Goal: Transaction & Acquisition: Purchase product/service

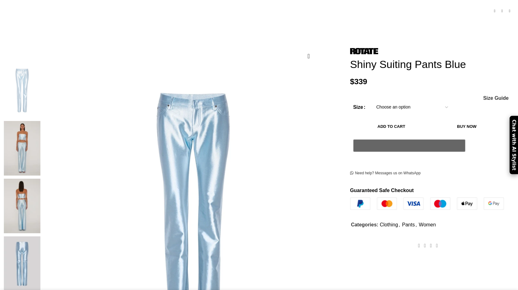
scroll to position [64, 0]
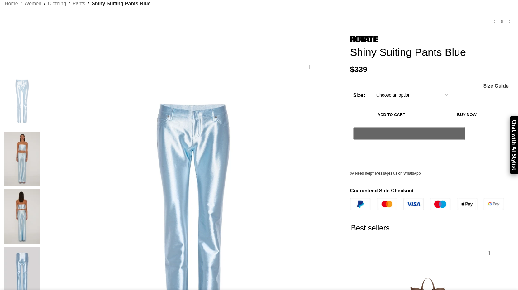
drag, startPoint x: 85, startPoint y: 118, endPoint x: 92, endPoint y: 143, distance: 25.2
click at [41, 131] on img at bounding box center [22, 158] width 38 height 54
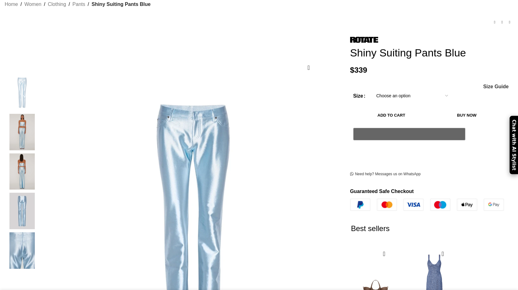
click at [41, 165] on img "3 / 5" at bounding box center [22, 171] width 38 height 36
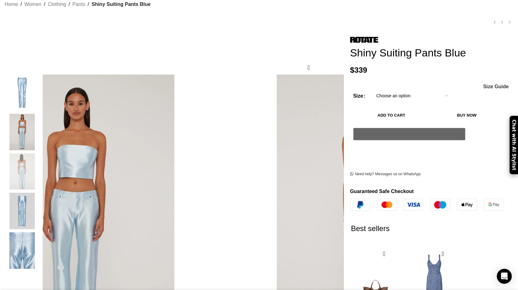
click at [41, 195] on img "4 / 5" at bounding box center [22, 210] width 38 height 36
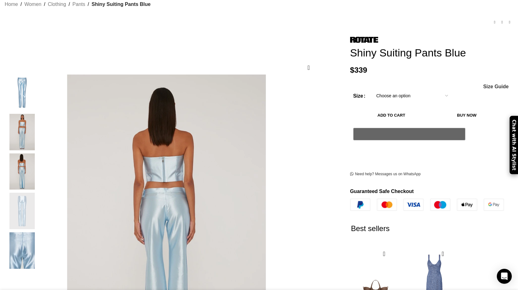
click at [41, 236] on img "5 / 5" at bounding box center [22, 250] width 38 height 36
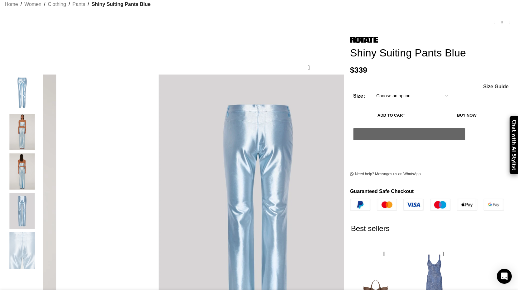
click at [41, 85] on img "1 / 5" at bounding box center [22, 92] width 38 height 36
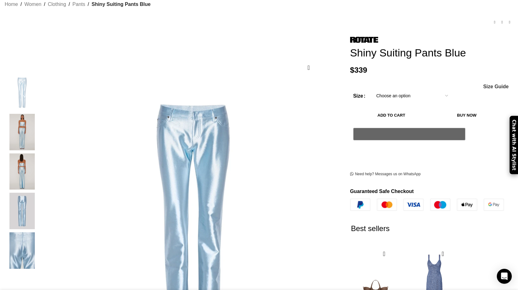
click at [41, 115] on img "2 / 5" at bounding box center [22, 132] width 38 height 36
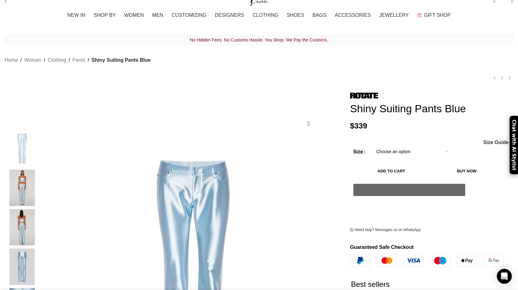
select select "10-[GEOGRAPHIC_DATA]"
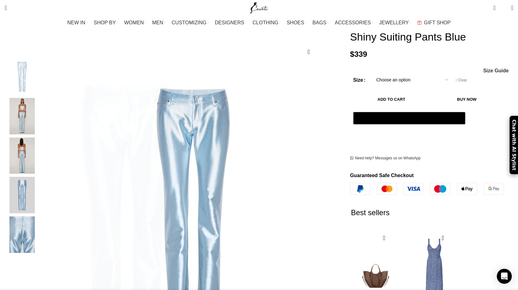
scroll to position [82, 0]
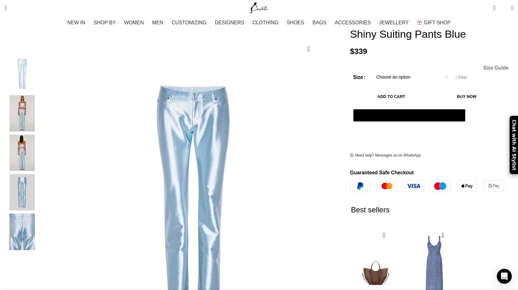
click at [483, 69] on span "Size Guide" at bounding box center [496, 67] width 26 height 5
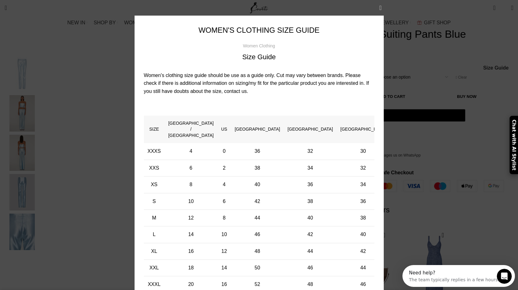
scroll to position [0, 0]
click at [383, 5] on button "×" at bounding box center [381, 8] width 16 height 16
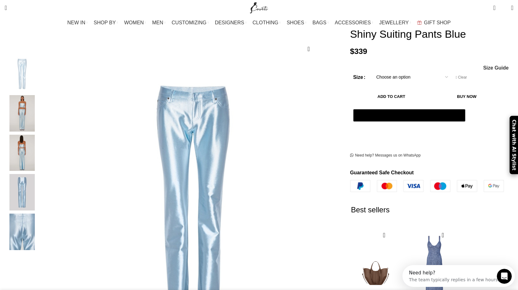
scroll to position [0, 66]
